Goal: Navigation & Orientation: Find specific page/section

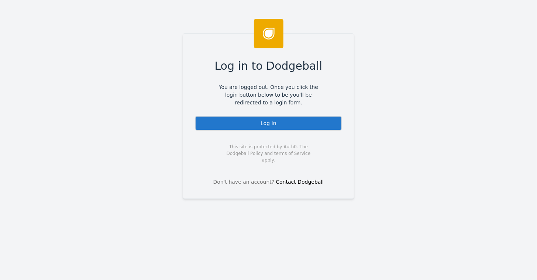
click at [269, 119] on div "Log In" at bounding box center [268, 123] width 147 height 15
click at [263, 121] on div "Log In" at bounding box center [268, 123] width 147 height 15
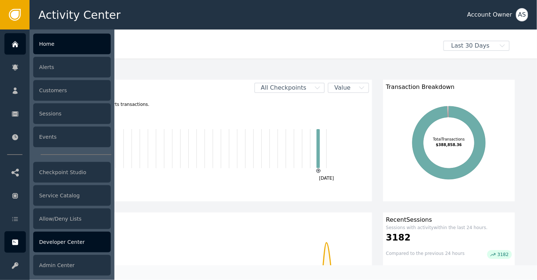
click at [61, 245] on div "Developer Center" at bounding box center [72, 242] width 78 height 21
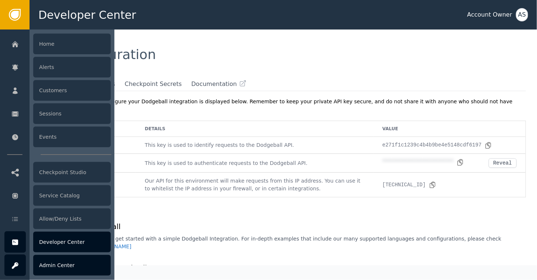
click at [55, 265] on div "Admin Center" at bounding box center [72, 265] width 78 height 21
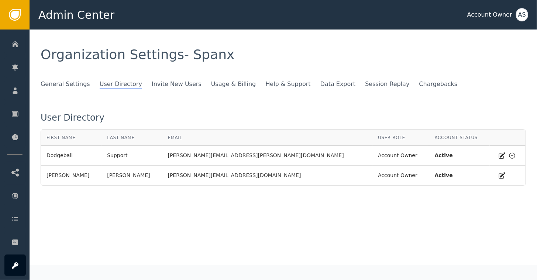
click at [516, 15] on div "Account Owner" at bounding box center [490, 14] width 52 height 9
click at [519, 15] on div "AS" at bounding box center [522, 14] width 12 height 13
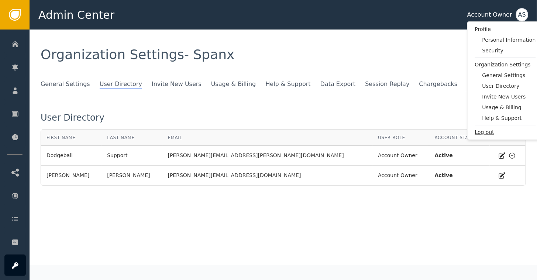
click at [490, 130] on span "Log out" at bounding box center [505, 132] width 61 height 8
